Goal: Information Seeking & Learning: Check status

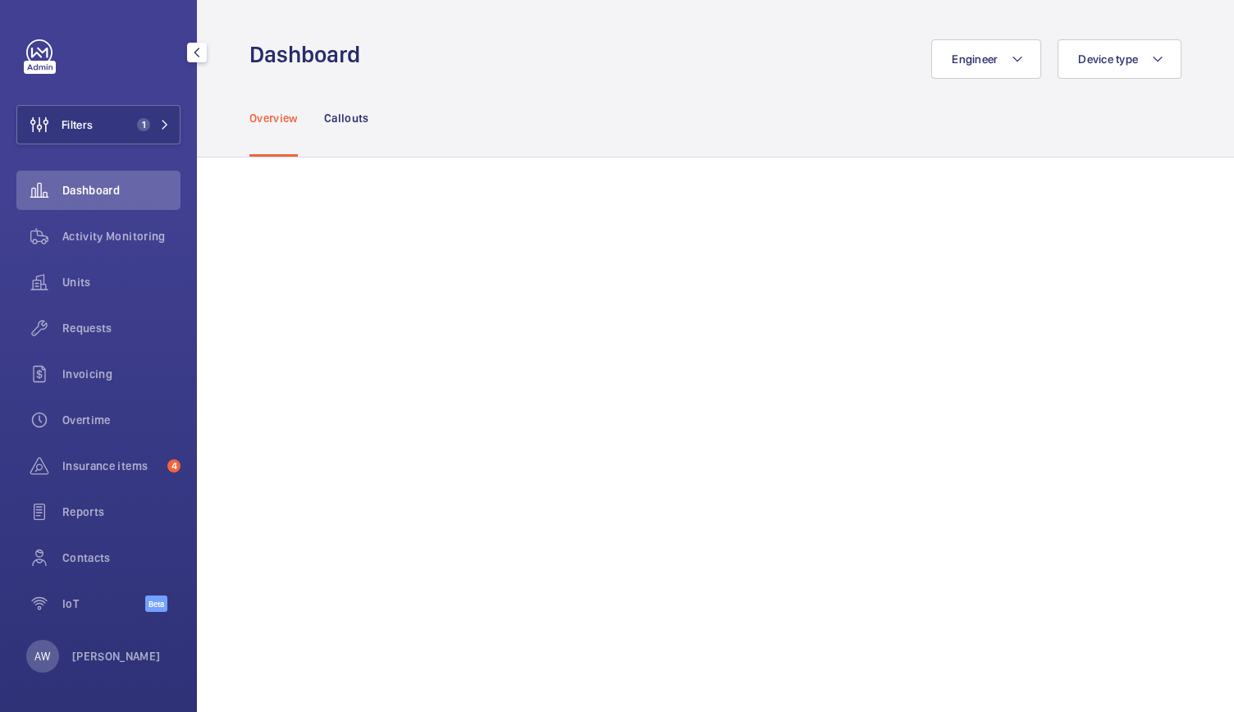
click at [86, 148] on div "Filters 1 Dashboard Activity Monitoring Units Requests Invoicing Overtime Insur…" at bounding box center [98, 334] width 164 height 591
click at [103, 124] on button "Filters 1" at bounding box center [98, 124] width 164 height 39
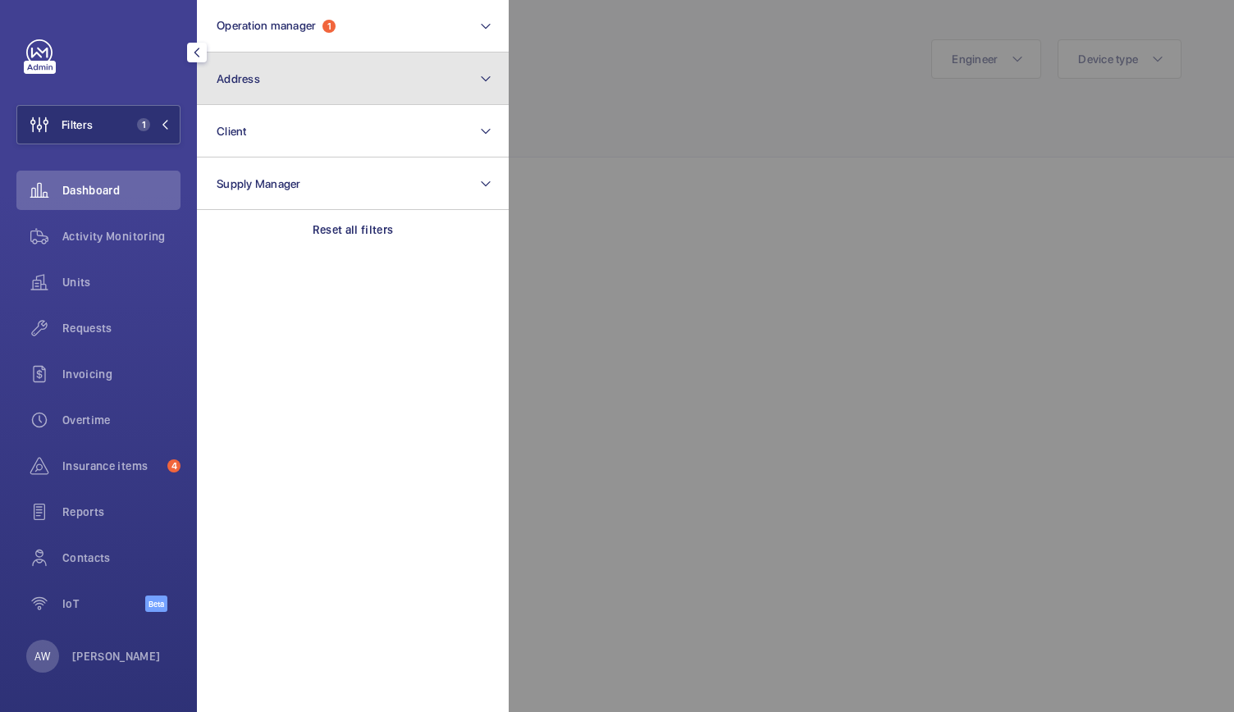
click at [325, 85] on button "Address" at bounding box center [353, 78] width 312 height 52
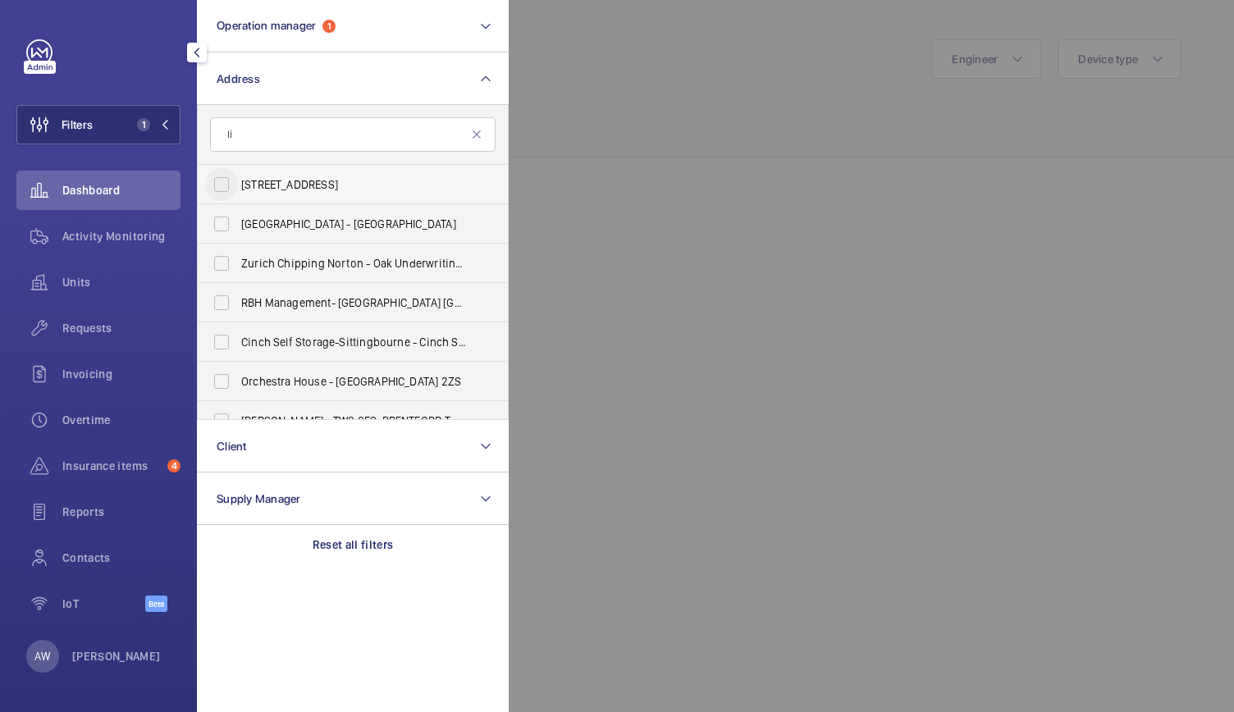
type input "l"
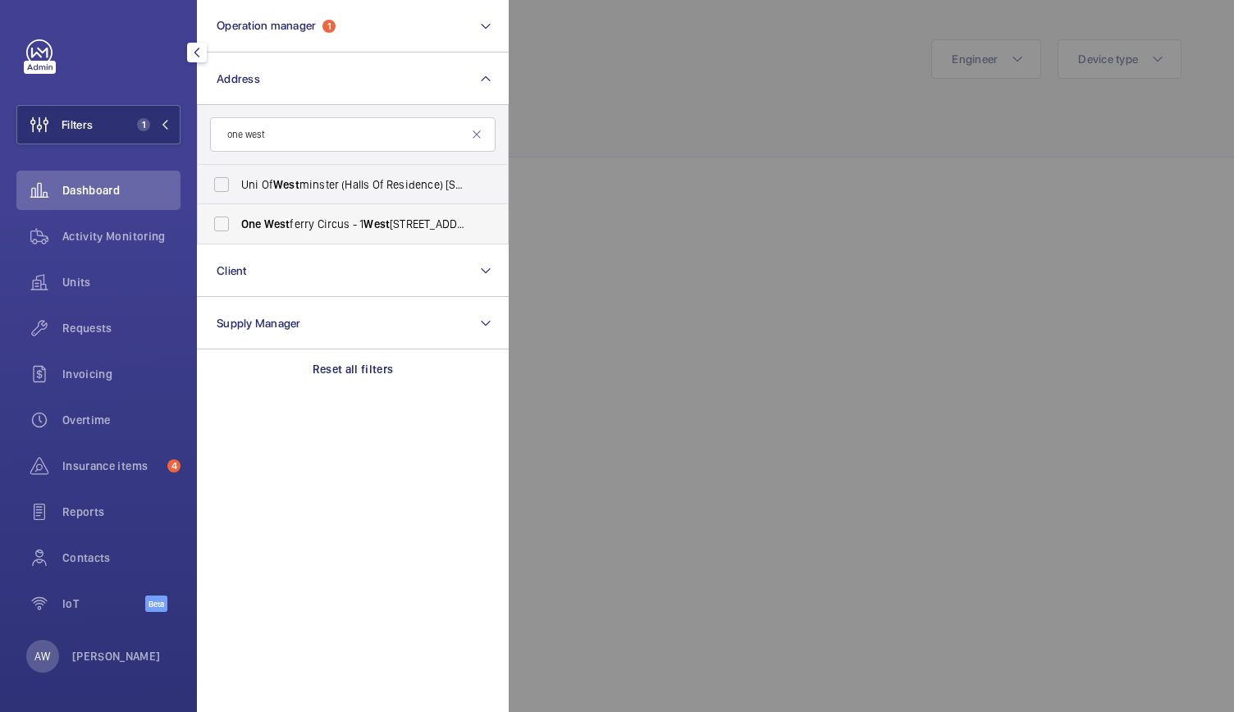
type input "one west"
click at [307, 216] on span "One [GEOGRAPHIC_DATA] - [STREET_ADDRESS]" at bounding box center [354, 224] width 226 height 16
click at [238, 215] on input "One [GEOGRAPHIC_DATA] - [STREET_ADDRESS]" at bounding box center [221, 224] width 33 height 33
checkbox input "true"
click at [89, 281] on span "Units" at bounding box center [121, 282] width 118 height 16
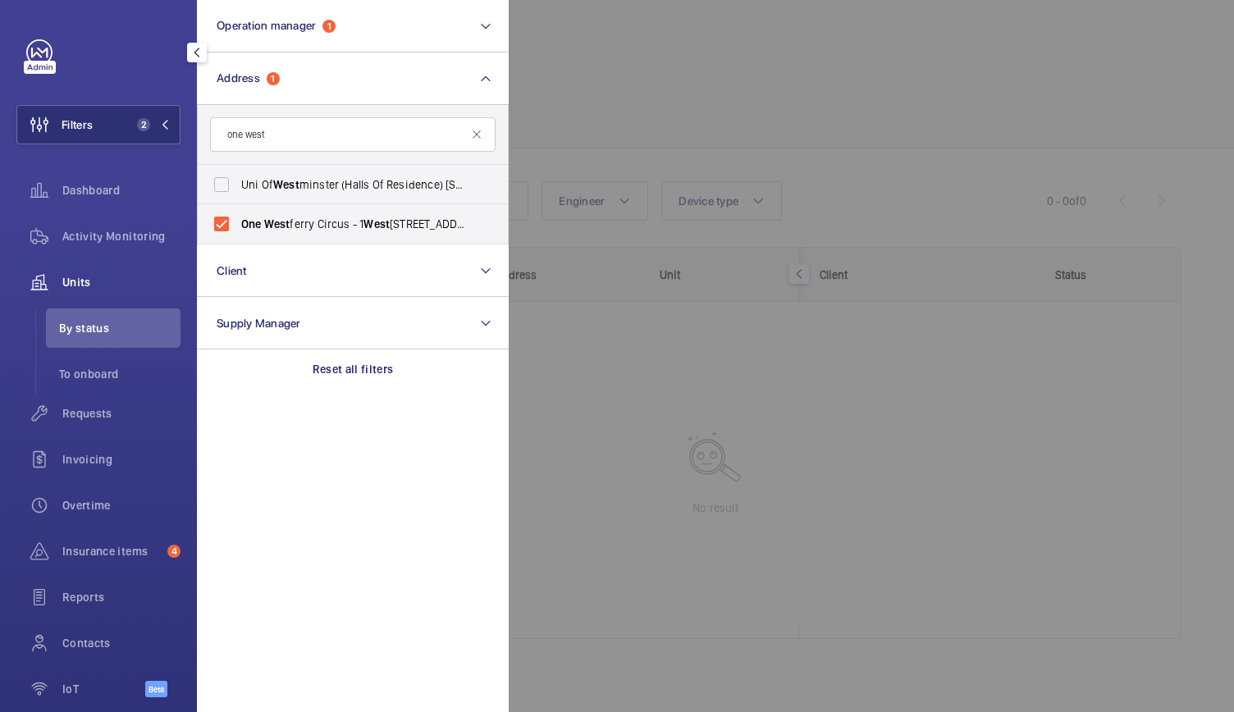
click at [702, 71] on div at bounding box center [1126, 356] width 1234 height 712
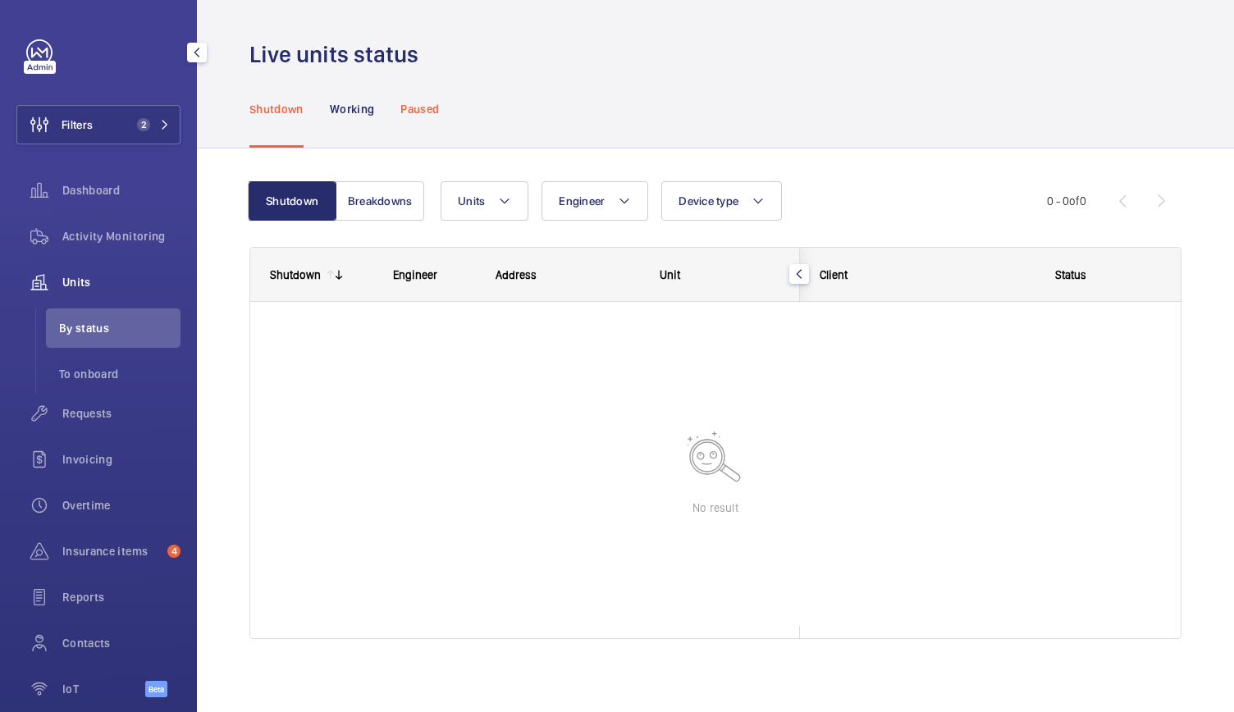
click at [431, 108] on p "Paused" at bounding box center [419, 109] width 39 height 16
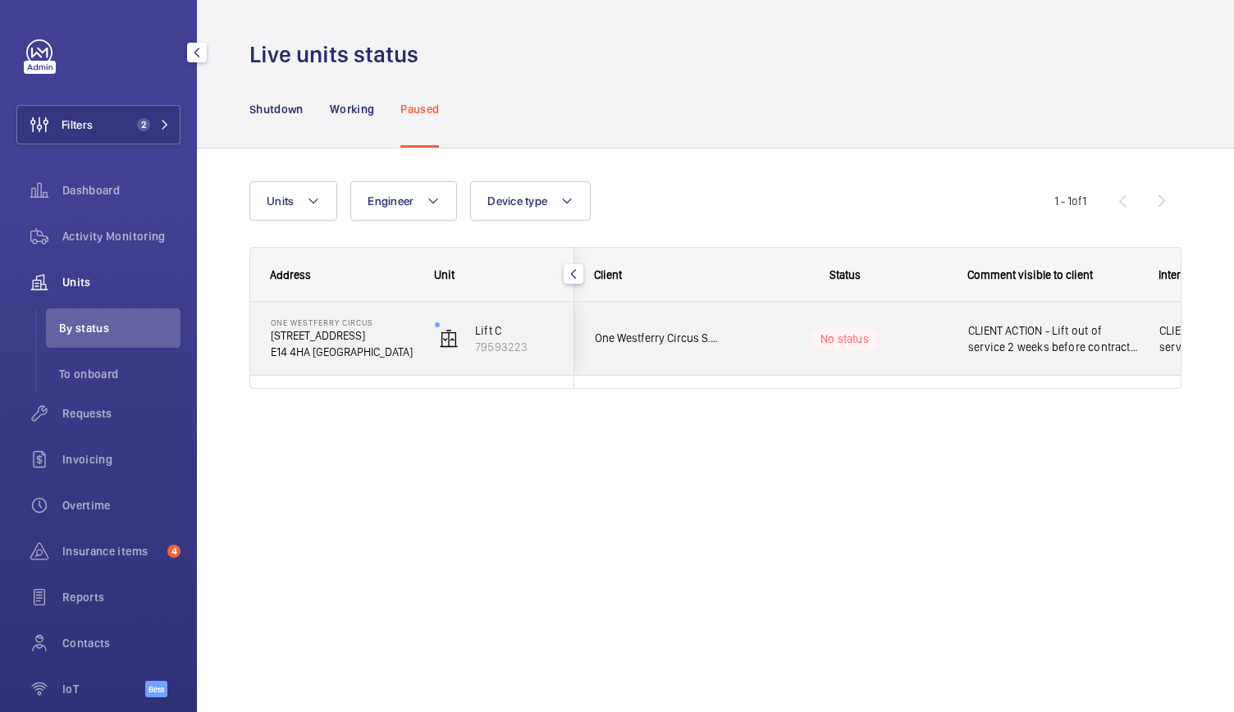
click at [409, 336] on p "[STREET_ADDRESS]" at bounding box center [342, 335] width 143 height 16
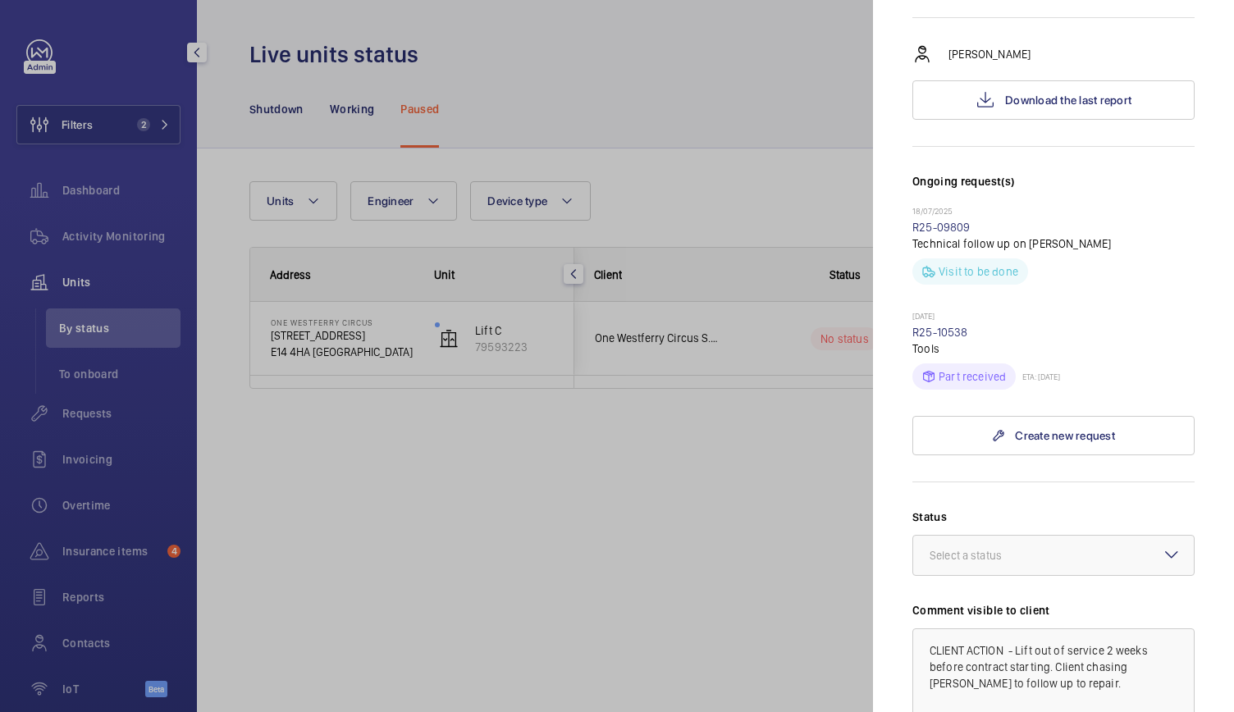
scroll to position [300, 0]
click at [1005, 94] on span "Download the last report" at bounding box center [1068, 100] width 126 height 13
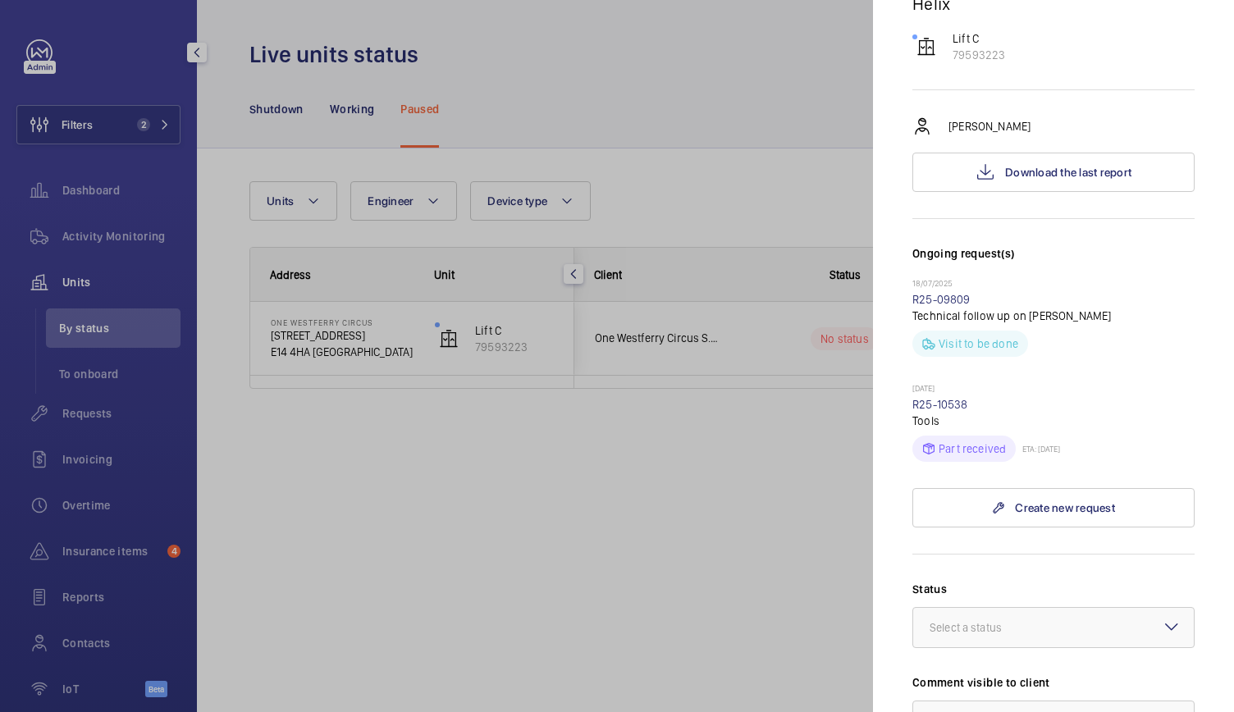
scroll to position [228, 0]
click at [72, 235] on div at bounding box center [617, 356] width 1234 height 712
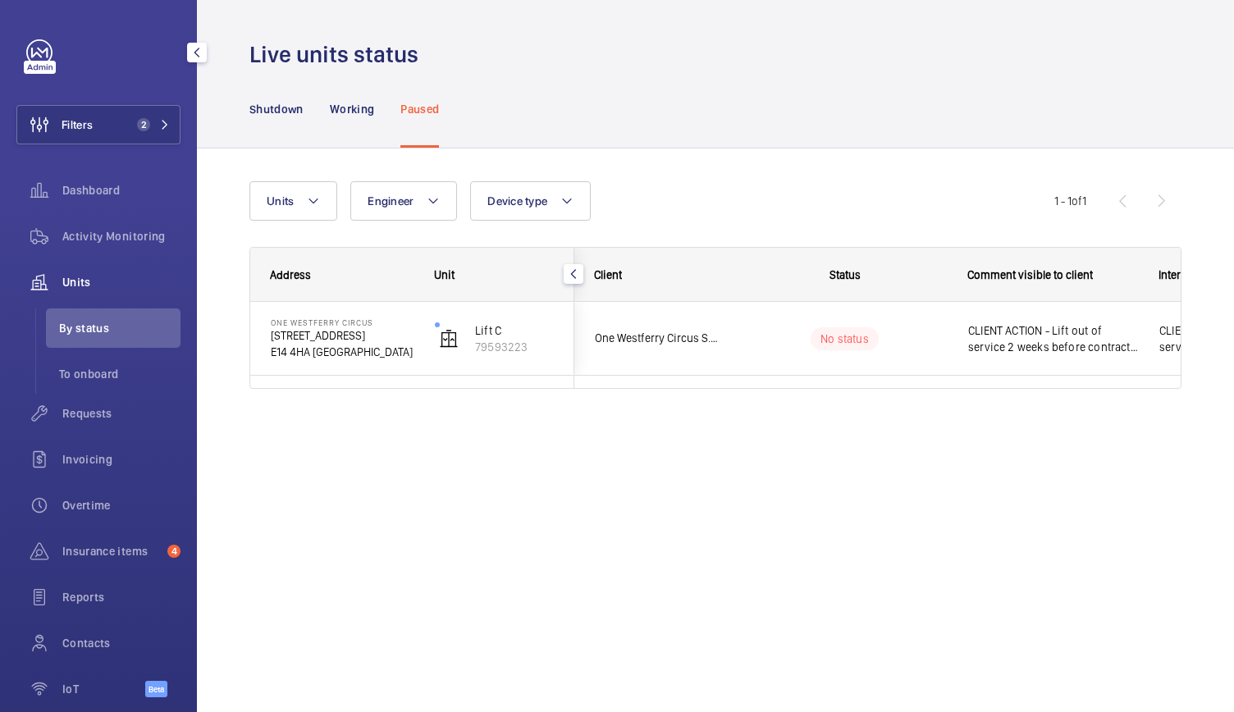
scroll to position [0, 0]
click at [72, 235] on span "Activity Monitoring" at bounding box center [121, 236] width 118 height 16
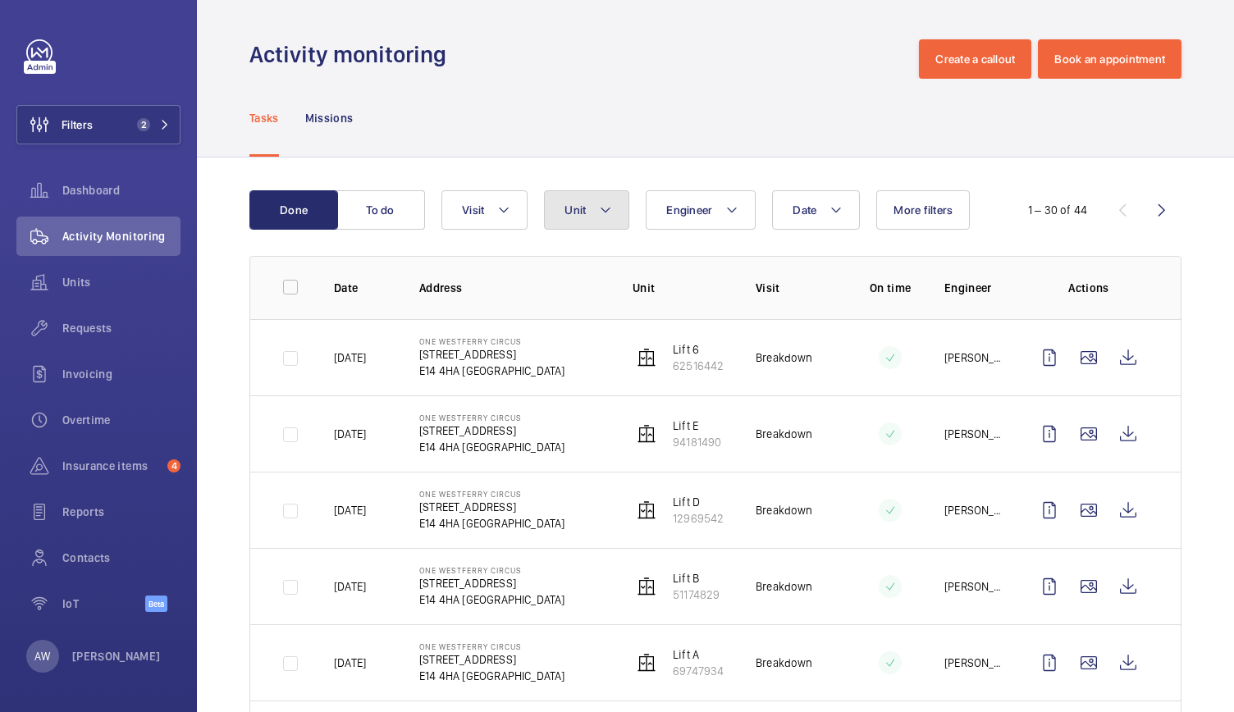
click at [580, 199] on button "Unit" at bounding box center [586, 209] width 85 height 39
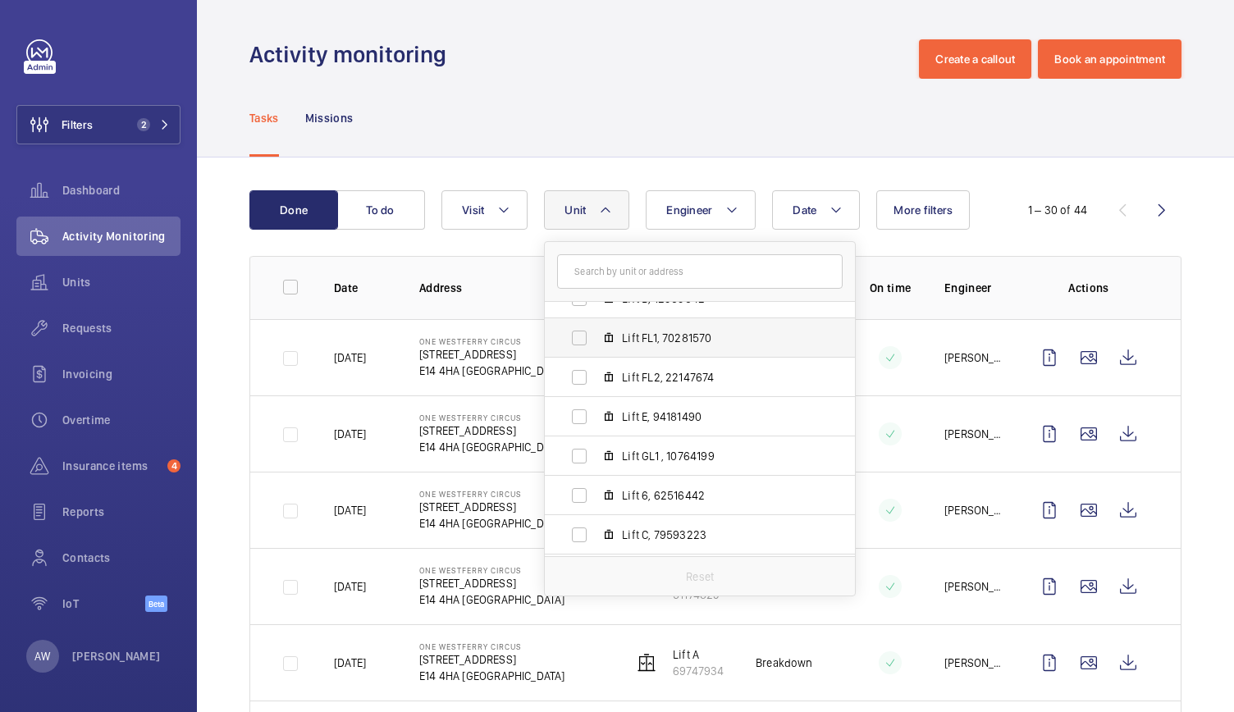
scroll to position [139, 0]
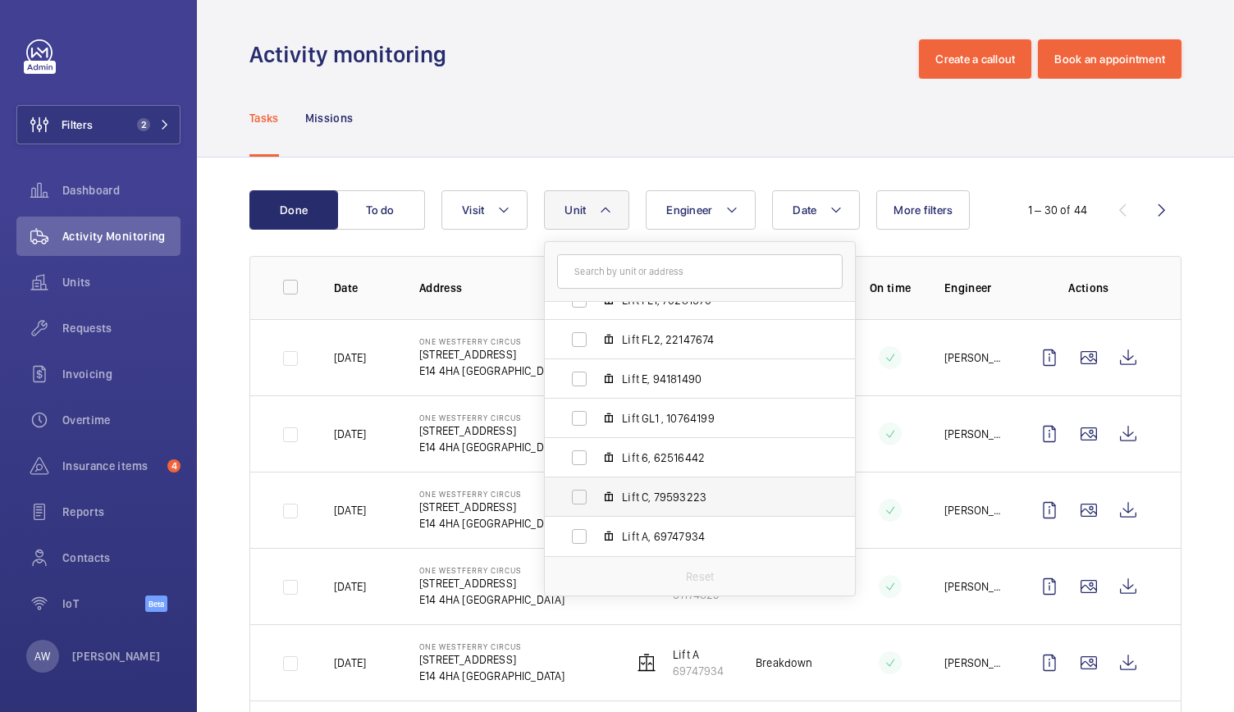
click at [612, 493] on mat-icon at bounding box center [608, 497] width 13 height 13
click at [596, 493] on input "Lift C, 79593223" at bounding box center [579, 497] width 33 height 33
checkbox input "true"
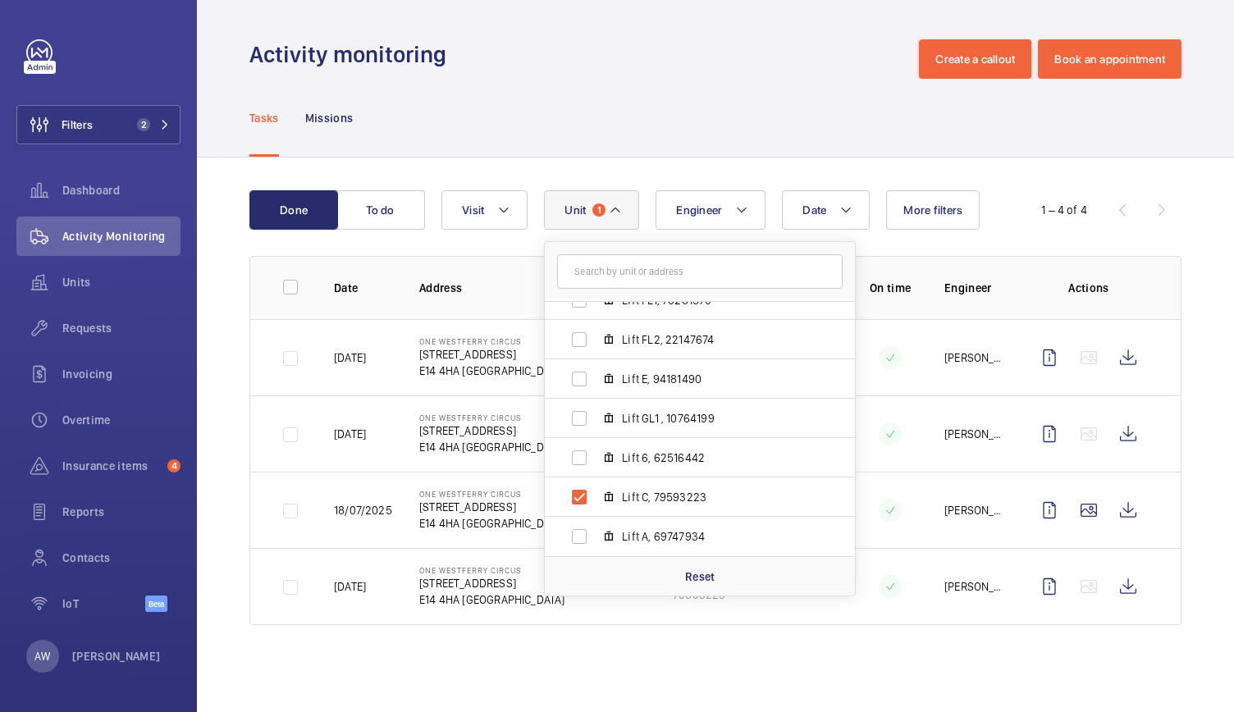
click at [564, 65] on div "Activity monitoring Create a callout Book an appointment" at bounding box center [715, 58] width 932 height 39
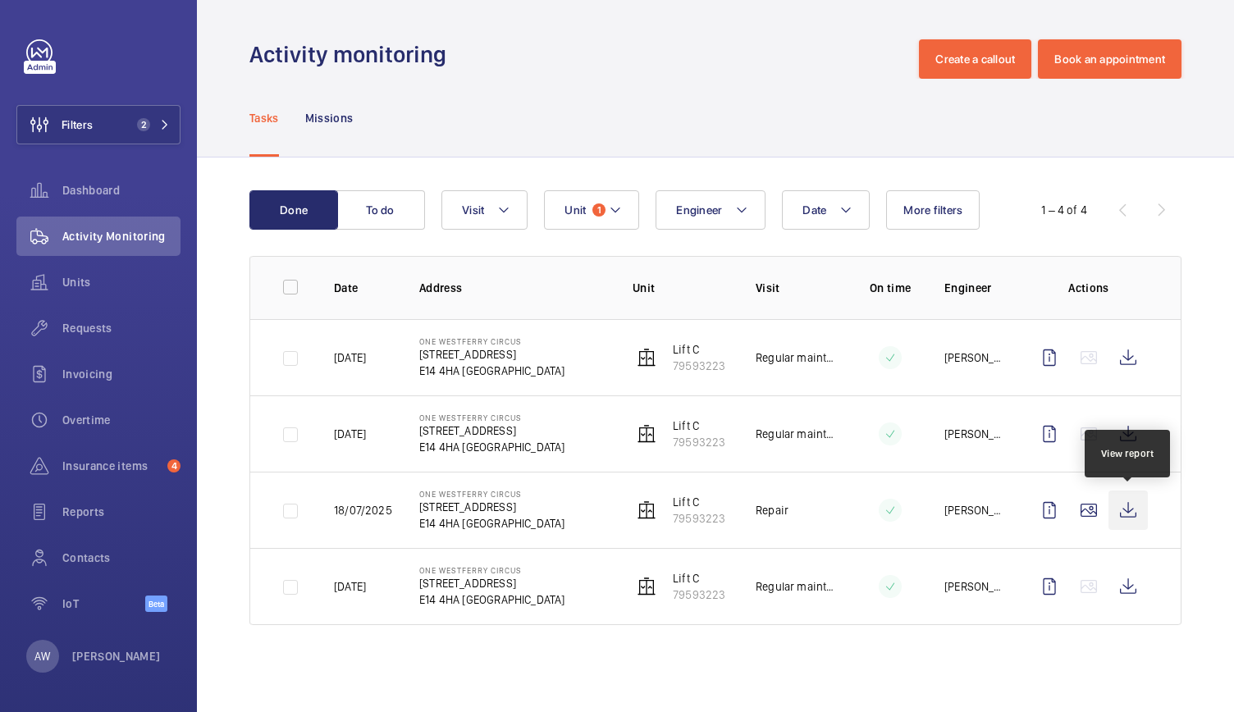
click at [1125, 522] on wm-front-icon-button at bounding box center [1127, 510] width 39 height 39
click at [158, 148] on div "Filters 2 Dashboard Activity Monitoring Units Requests Invoicing Overtime Insur…" at bounding box center [98, 334] width 164 height 591
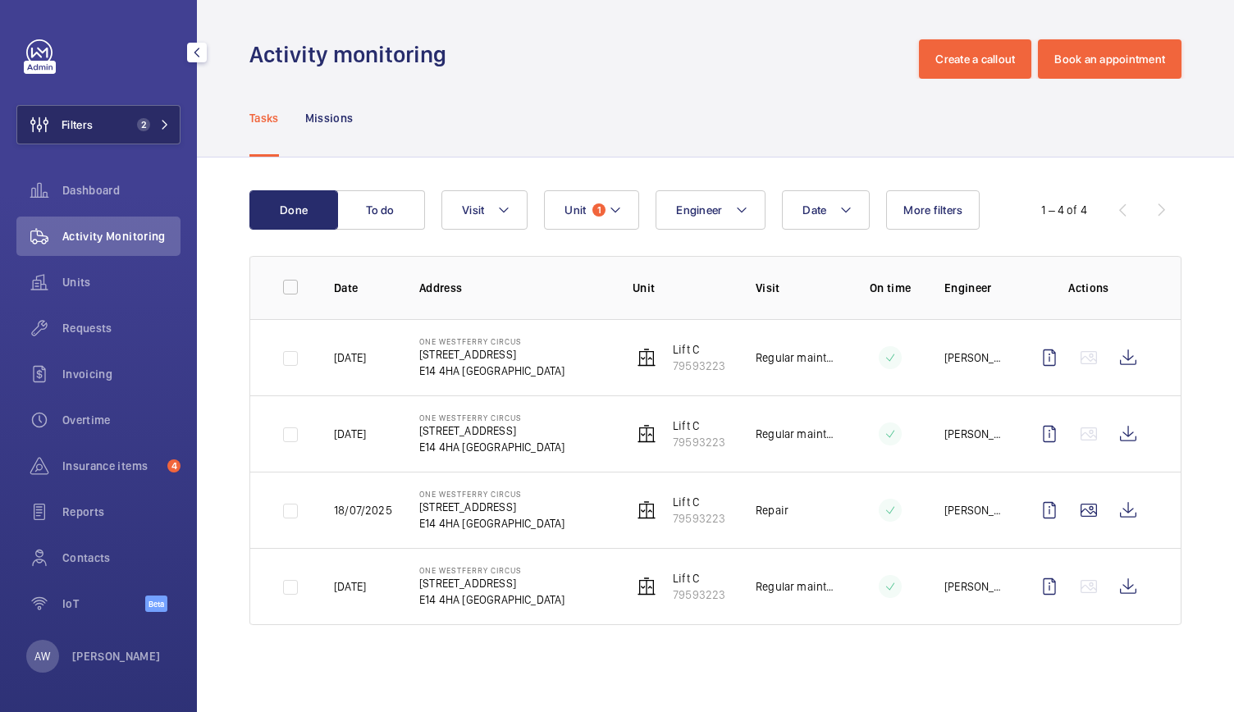
click at [177, 117] on button "Filters 2" at bounding box center [98, 124] width 164 height 39
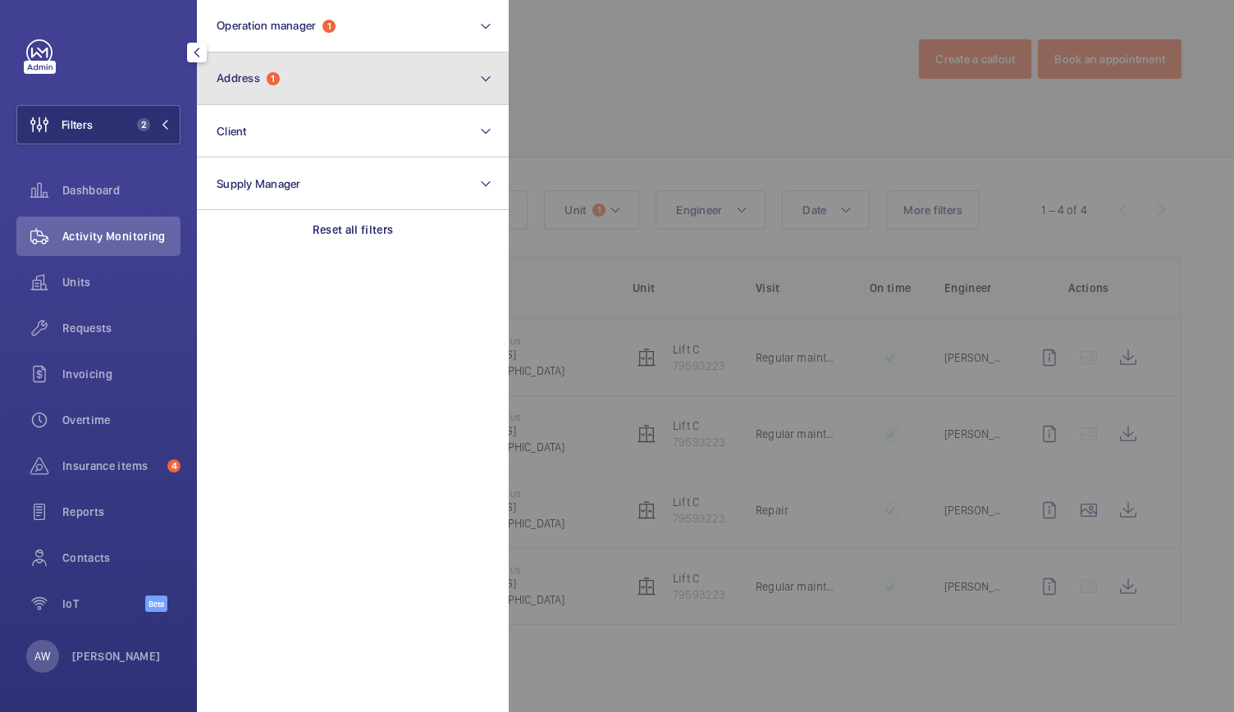
click at [306, 55] on button "Address 1" at bounding box center [353, 78] width 312 height 52
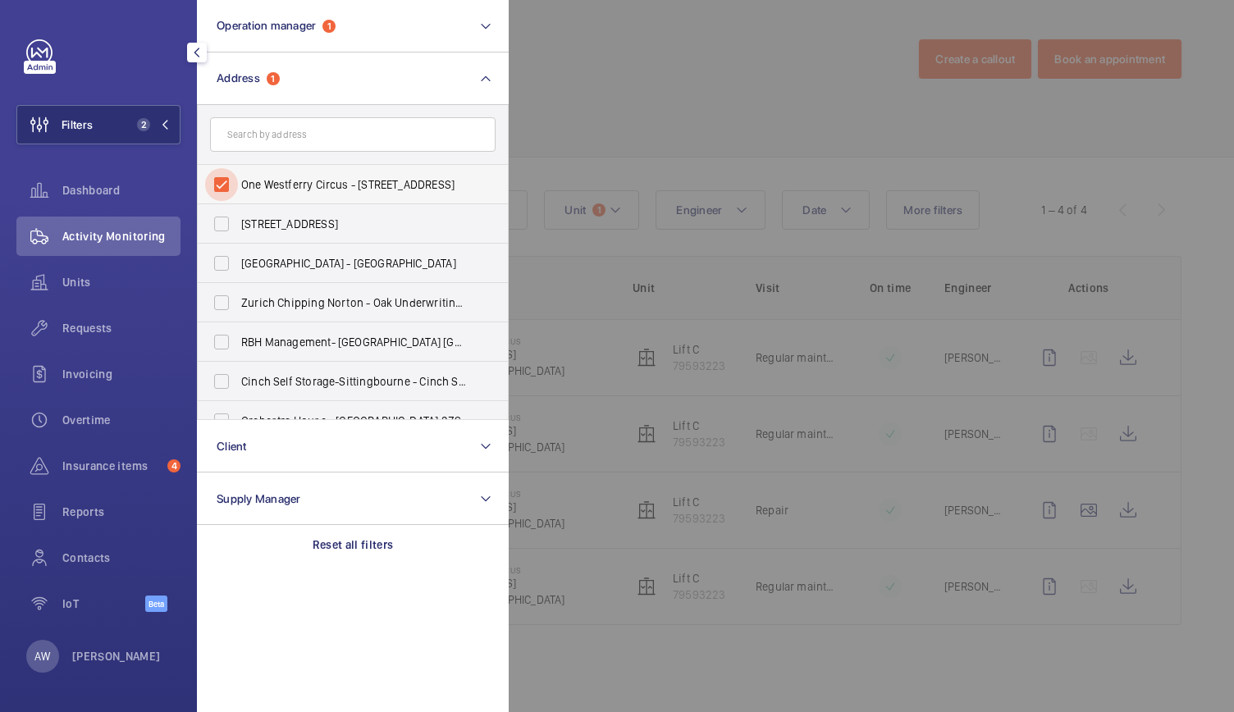
click at [221, 177] on input "One Westferry Circus - [STREET_ADDRESS]" at bounding box center [221, 184] width 33 height 33
checkbox input "false"
click at [253, 120] on input "text" at bounding box center [352, 134] width 285 height 34
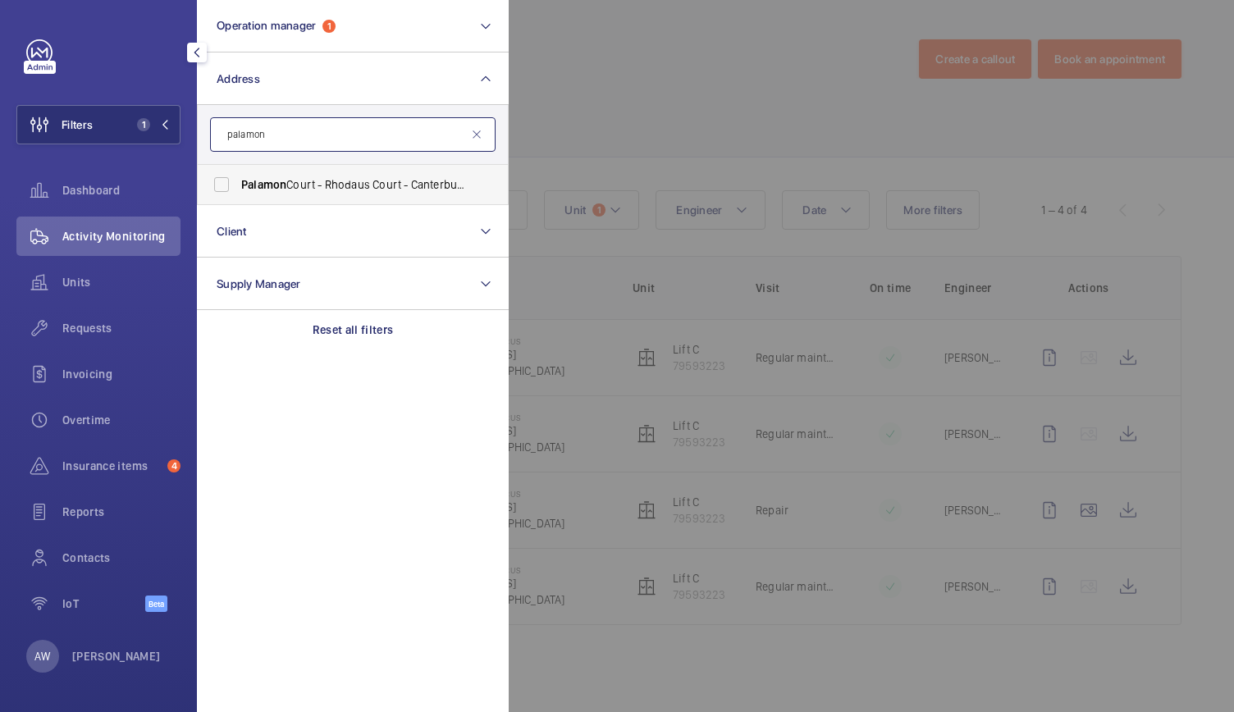
type input "palamon"
click at [258, 203] on label "Palamon Court - Rhodaus Court - Canterbury Student Accommodation, [GEOGRAPHIC_D…" at bounding box center [340, 184] width 285 height 39
click at [238, 201] on input "Palamon Court - Rhodaus Court - Canterbury Student Accommodation, [GEOGRAPHIC_D…" at bounding box center [221, 184] width 33 height 33
checkbox input "true"
click at [80, 294] on div "Units" at bounding box center [98, 281] width 164 height 39
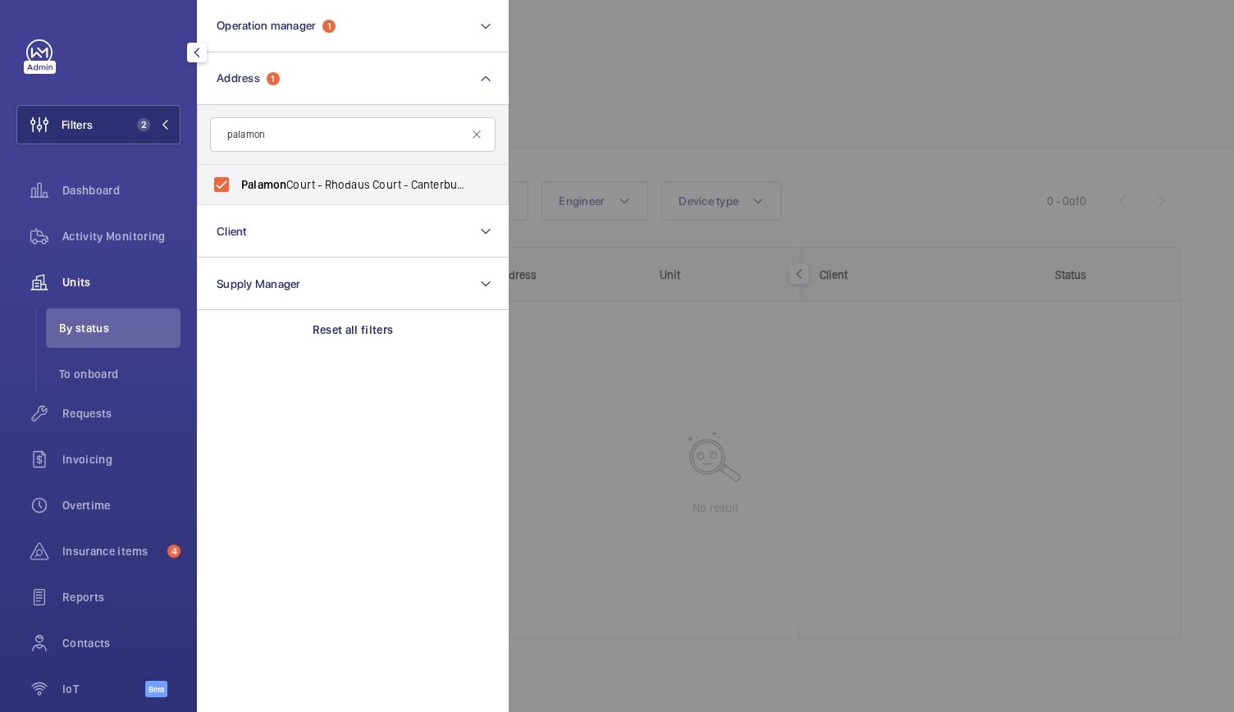
click at [584, 146] on div at bounding box center [1126, 356] width 1234 height 712
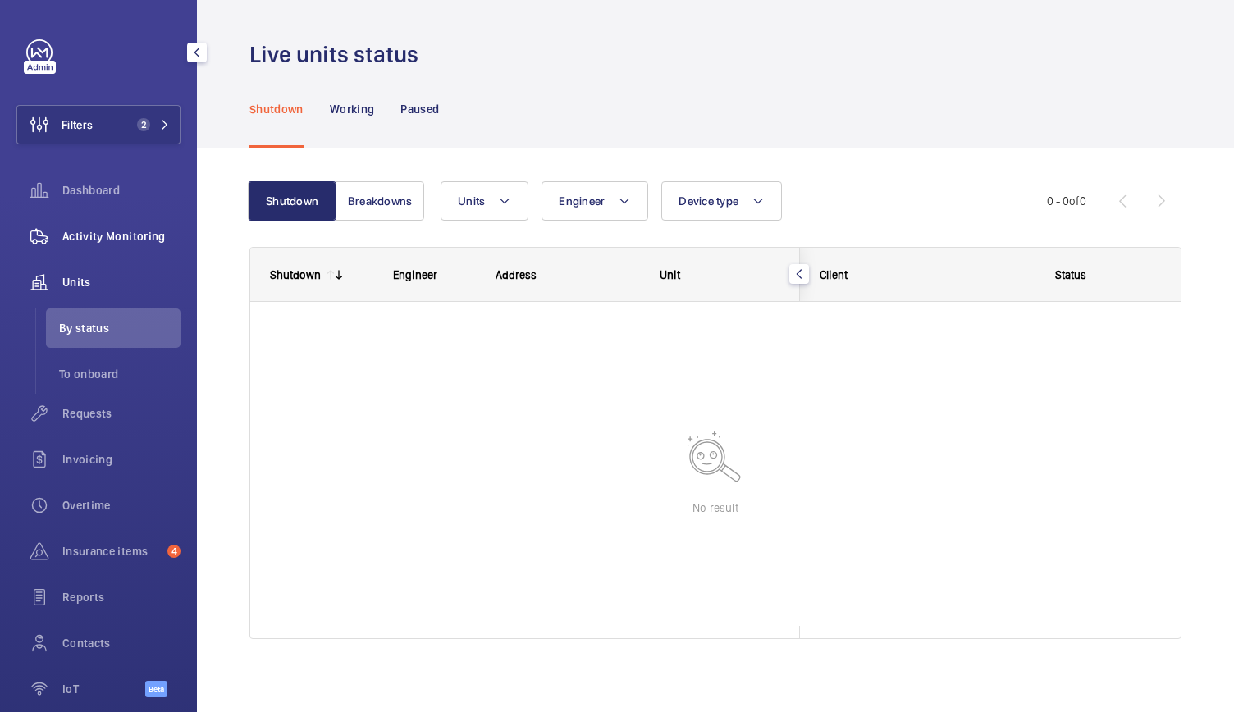
click at [121, 249] on div "Activity Monitoring" at bounding box center [98, 236] width 164 height 39
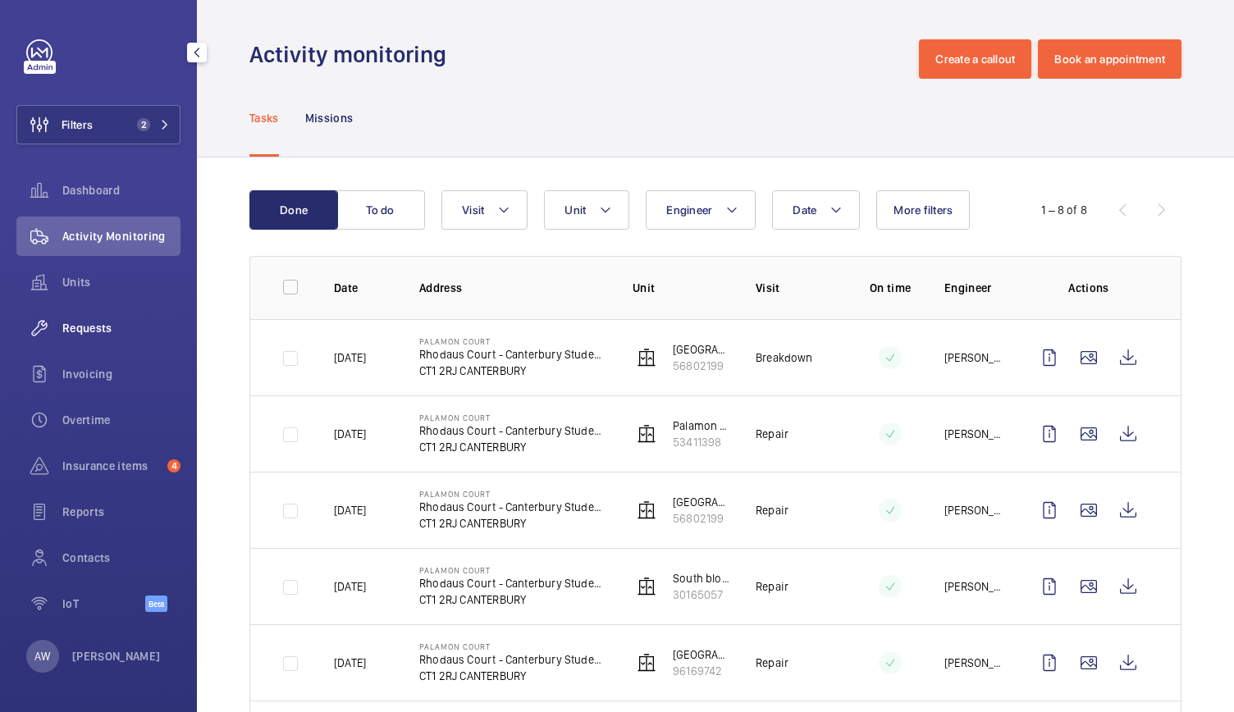
click at [88, 330] on span "Requests" at bounding box center [121, 328] width 118 height 16
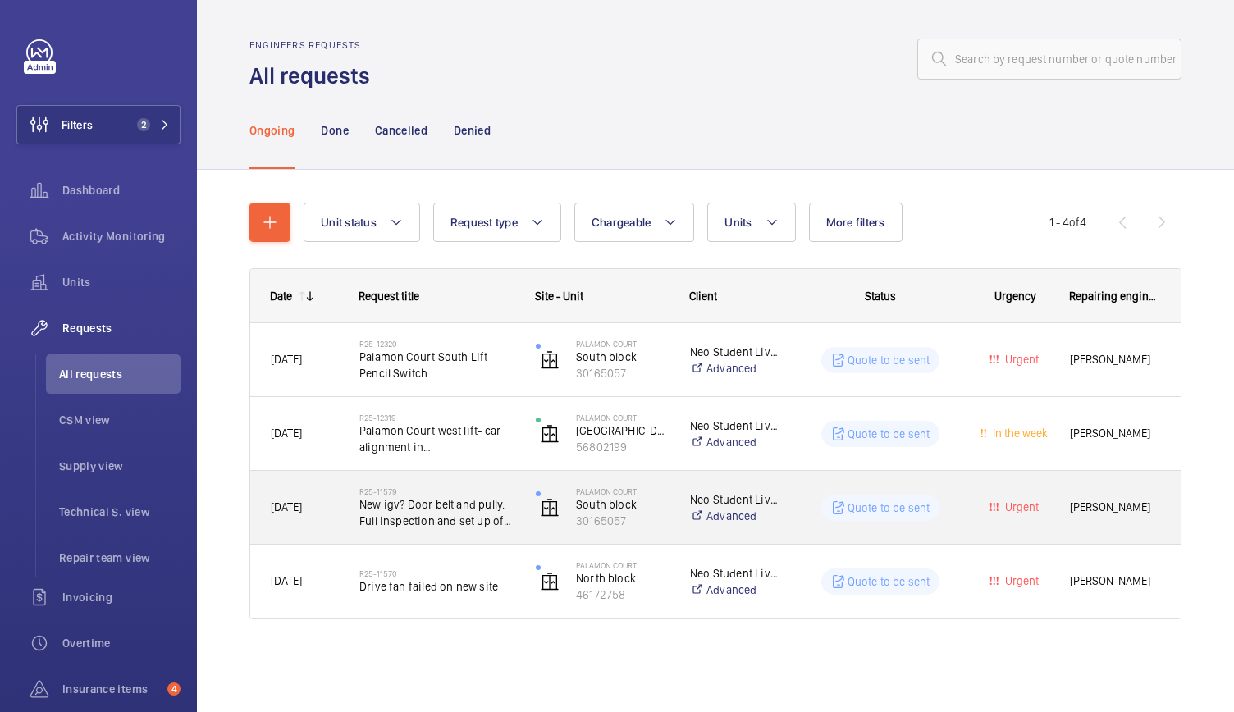
click at [336, 532] on div "[DATE]" at bounding box center [294, 508] width 87 height 52
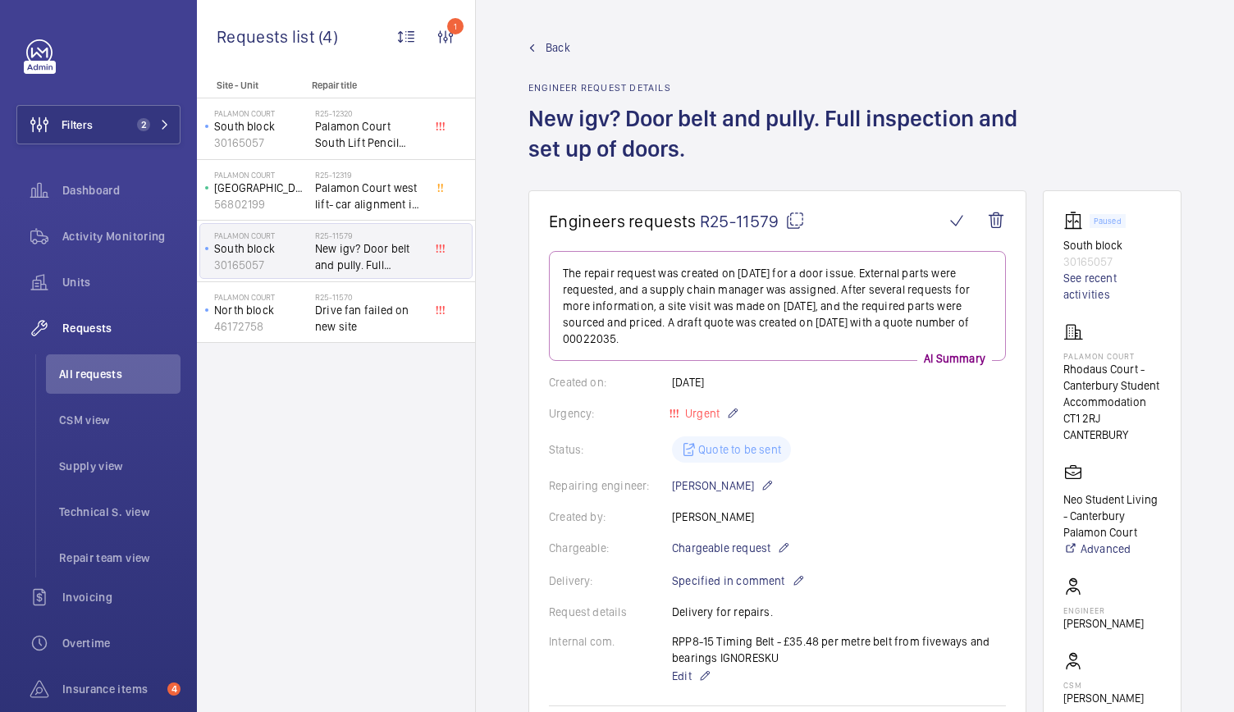
click at [737, 226] on span "R25-11579" at bounding box center [752, 221] width 105 height 21
